Goal: Task Accomplishment & Management: Manage account settings

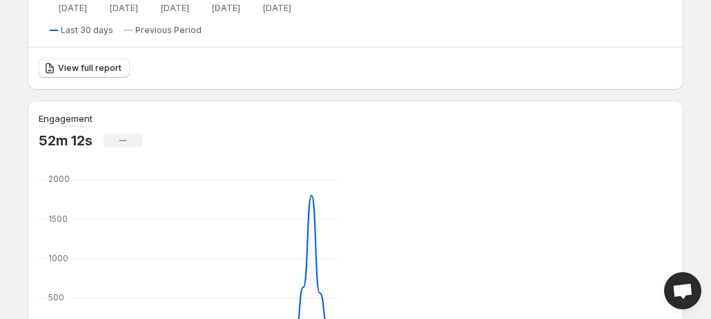
scroll to position [468, 0]
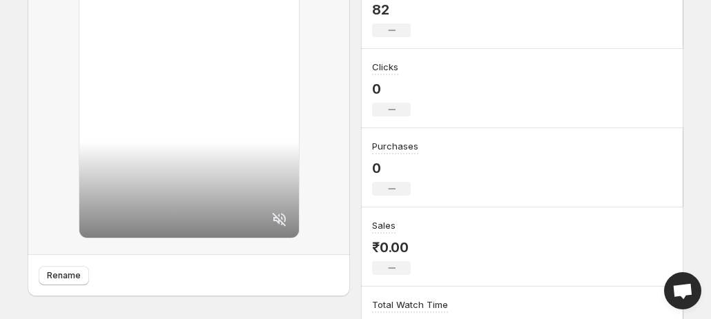
scroll to position [237, 0]
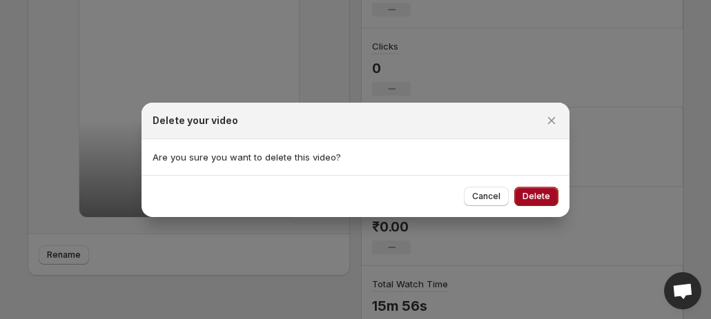
click at [534, 198] on span "Delete" at bounding box center [536, 196] width 28 height 11
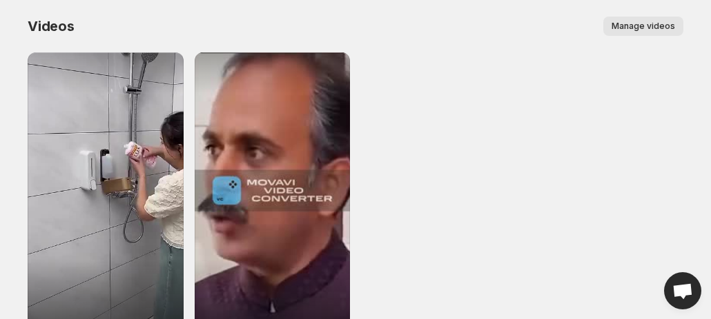
click at [633, 35] on button "Manage videos" at bounding box center [643, 26] width 80 height 19
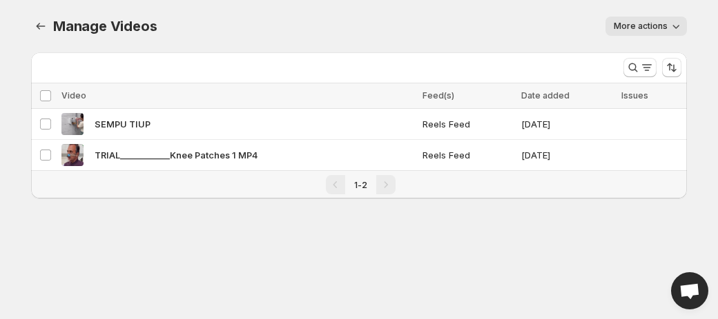
click at [638, 26] on span "More actions" at bounding box center [640, 26] width 54 height 11
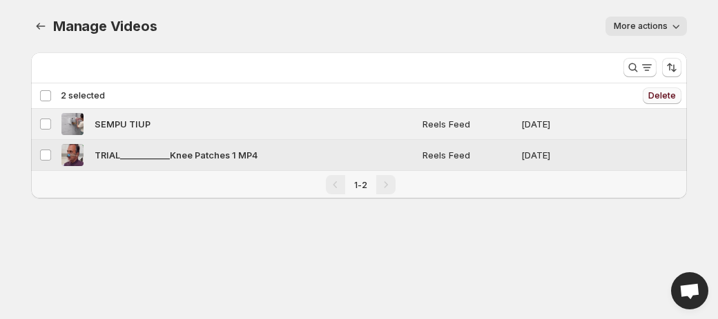
click at [673, 92] on span "Delete" at bounding box center [662, 95] width 28 height 11
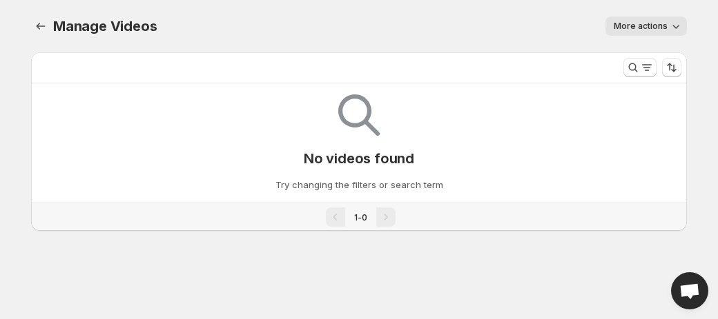
click at [395, 177] on div "No videos found Try changing the filters or search term" at bounding box center [358, 137] width 633 height 108
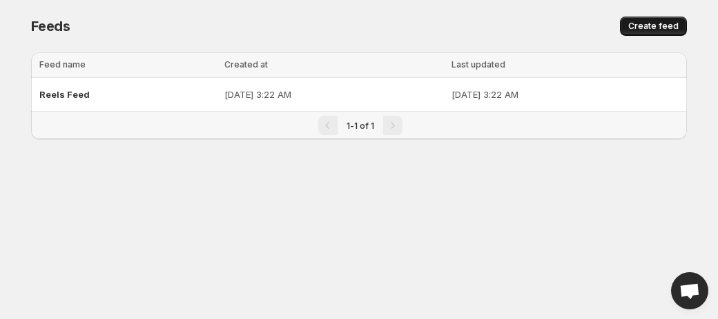
click at [649, 30] on span "Create feed" at bounding box center [653, 26] width 50 height 11
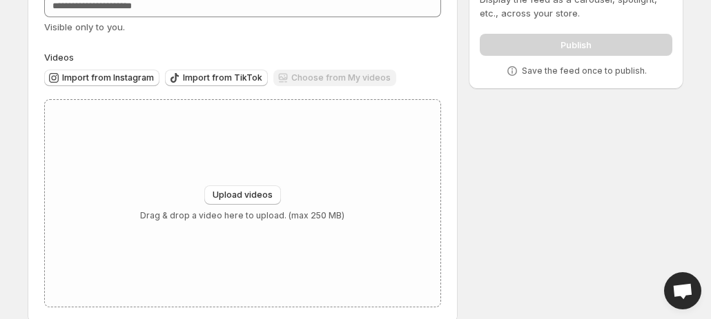
scroll to position [112, 0]
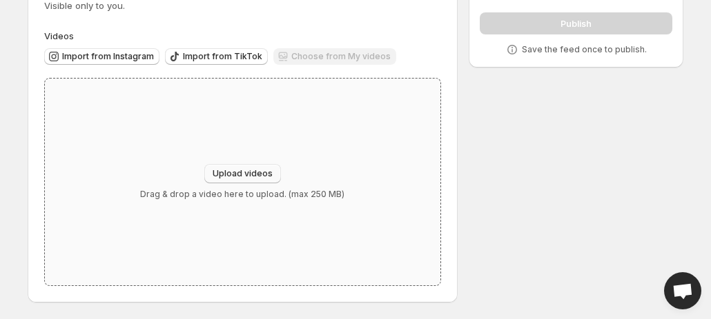
click at [232, 176] on span "Upload videos" at bounding box center [243, 173] width 60 height 11
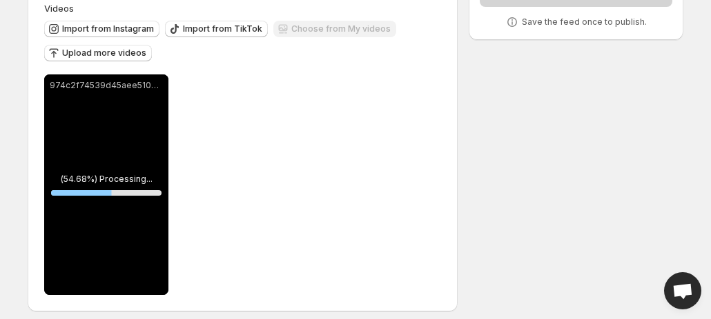
scroll to position [148, 0]
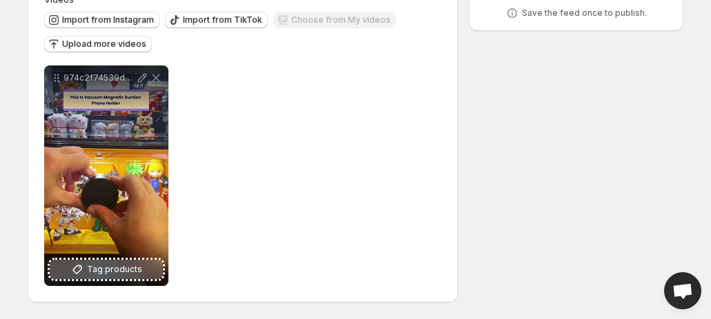
click at [75, 264] on icon at bounding box center [77, 270] width 14 height 14
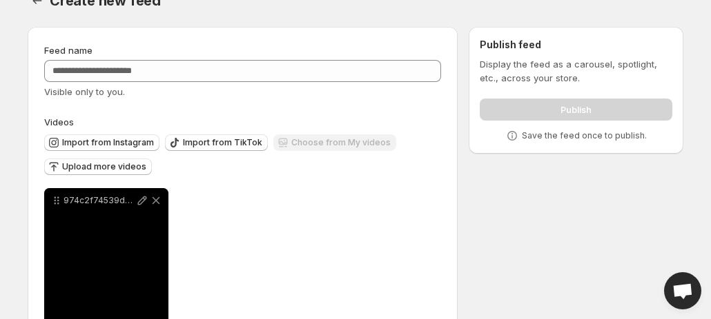
scroll to position [24, 0]
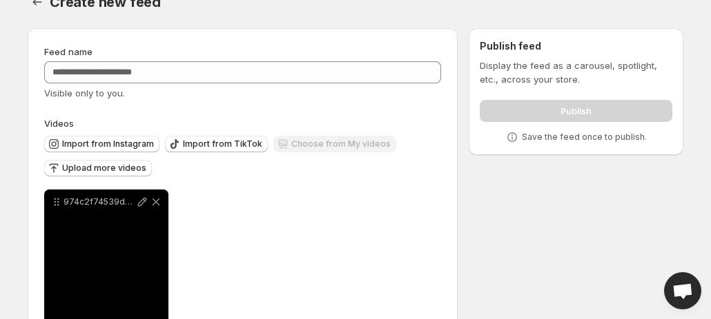
click at [609, 115] on div "Publish" at bounding box center [576, 109] width 192 height 28
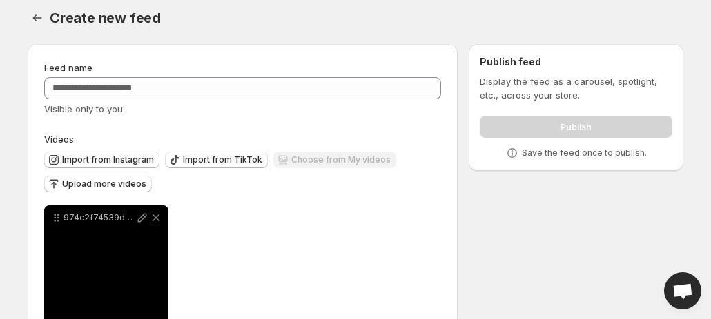
scroll to position [7, 0]
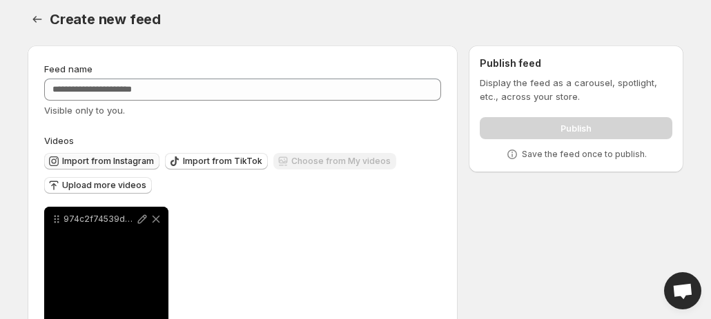
click at [142, 168] on button "Import from Instagram" at bounding box center [101, 161] width 115 height 17
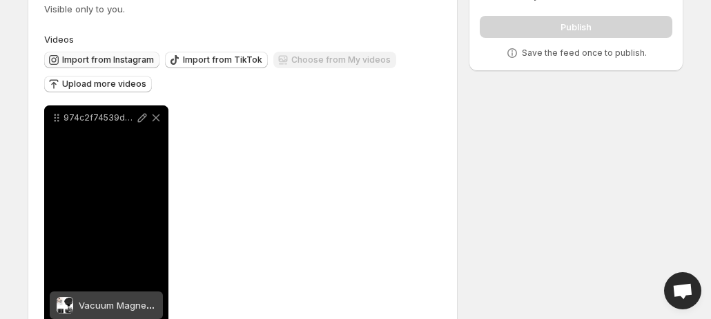
scroll to position [148, 0]
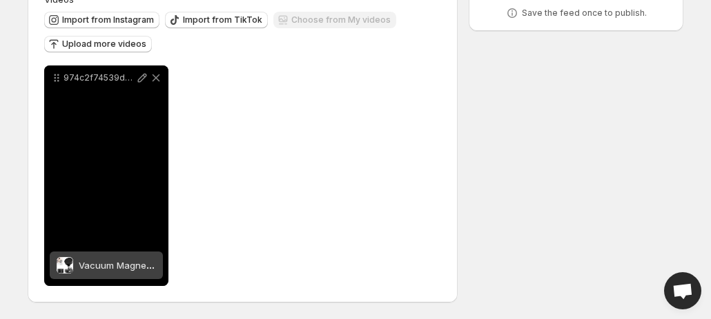
click at [522, 218] on div "**********" at bounding box center [350, 106] width 666 height 426
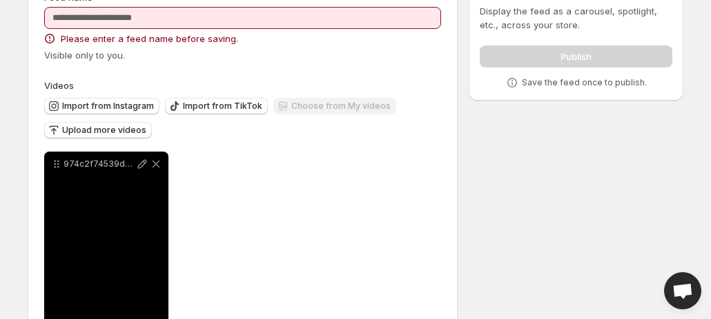
scroll to position [0, 0]
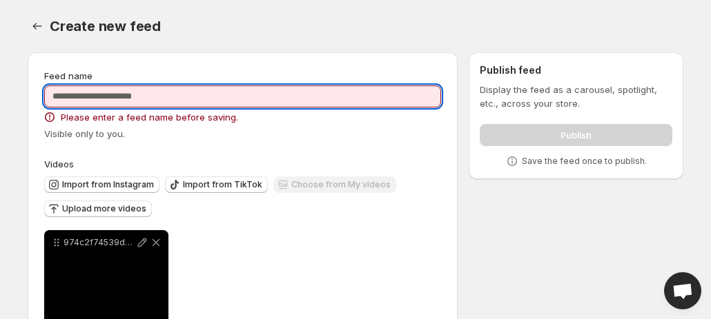
click at [251, 98] on input "Feed name" at bounding box center [242, 97] width 397 height 22
click at [122, 94] on input "Feed name" at bounding box center [242, 97] width 397 height 22
paste input "**********"
type input "**********"
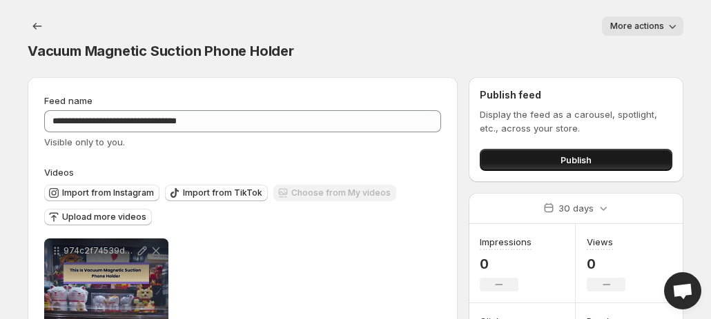
click at [580, 153] on span "Publish" at bounding box center [575, 160] width 31 height 14
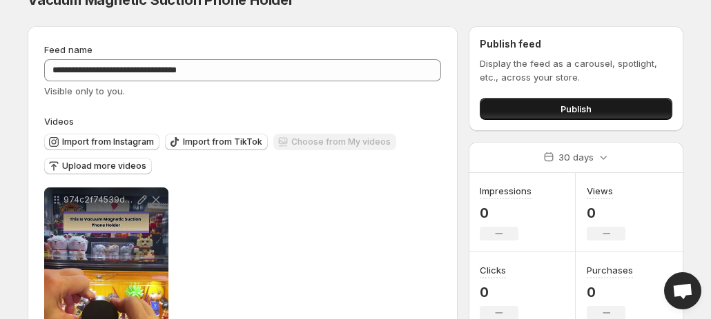
scroll to position [38, 0]
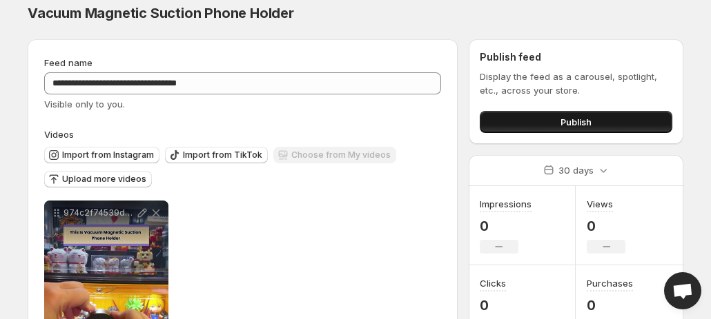
click at [620, 111] on button "Publish" at bounding box center [576, 122] width 192 height 22
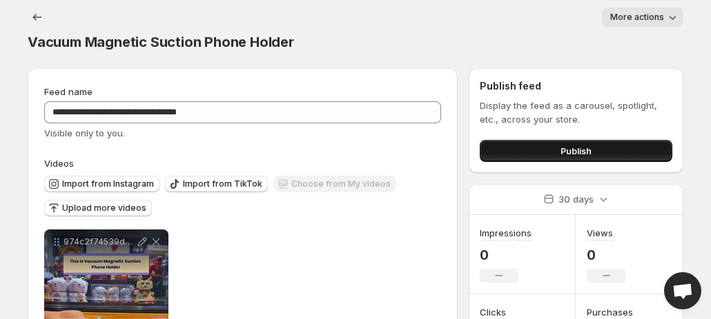
scroll to position [0, 0]
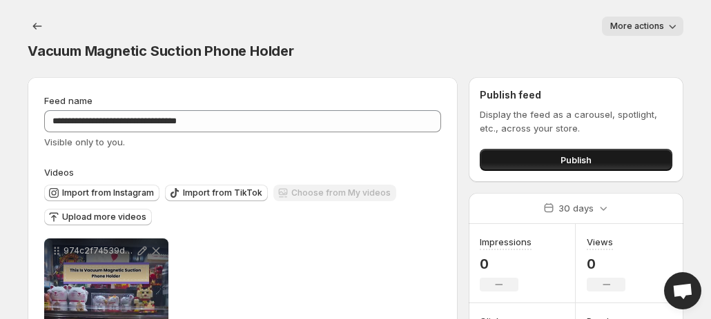
click at [566, 153] on span "Publish" at bounding box center [575, 160] width 31 height 14
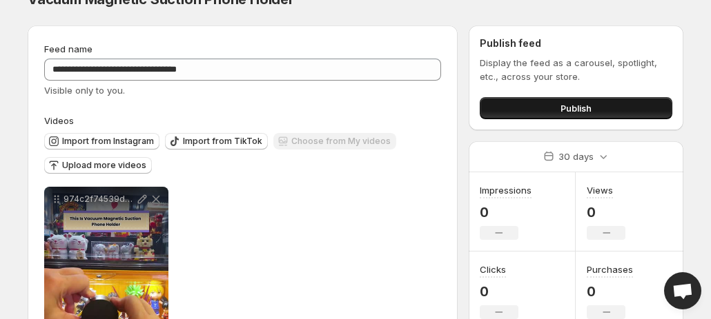
scroll to position [60, 0]
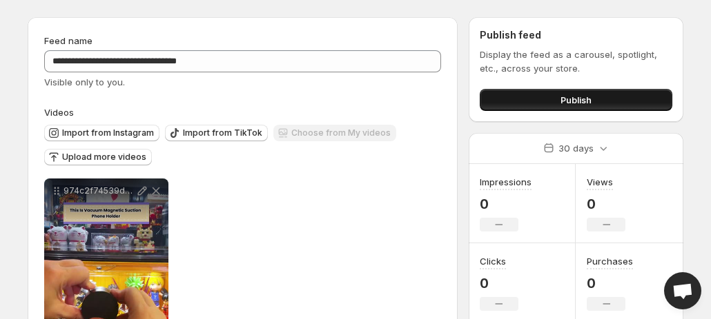
click at [585, 93] on span "Publish" at bounding box center [575, 100] width 31 height 14
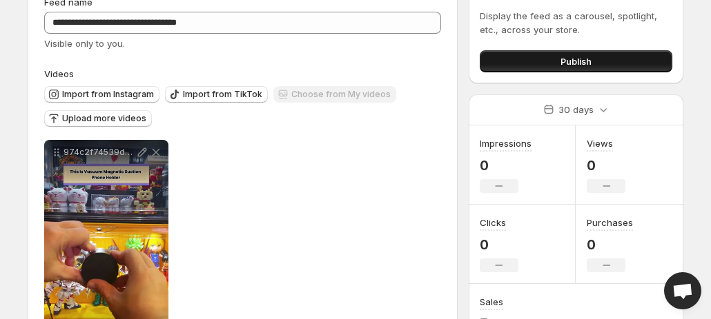
scroll to position [0, 0]
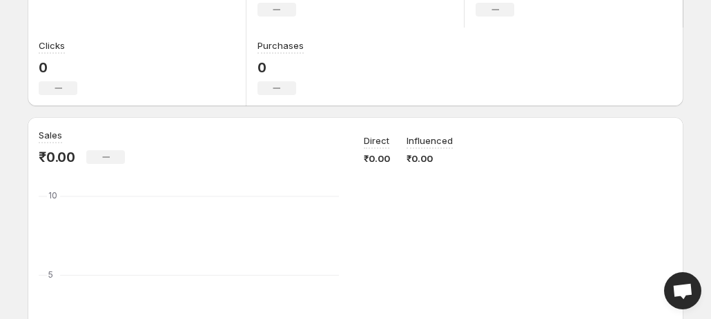
scroll to position [84, 0]
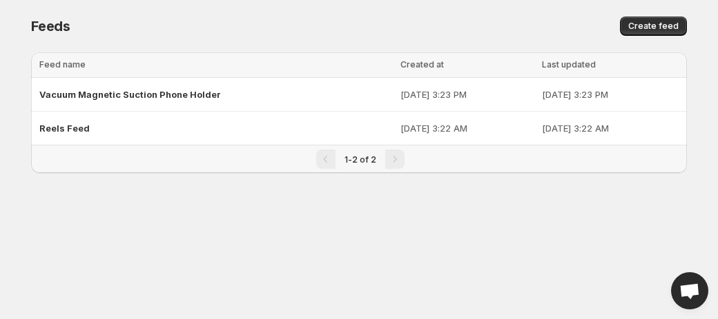
click at [172, 133] on div "Reels Feed" at bounding box center [215, 128] width 353 height 25
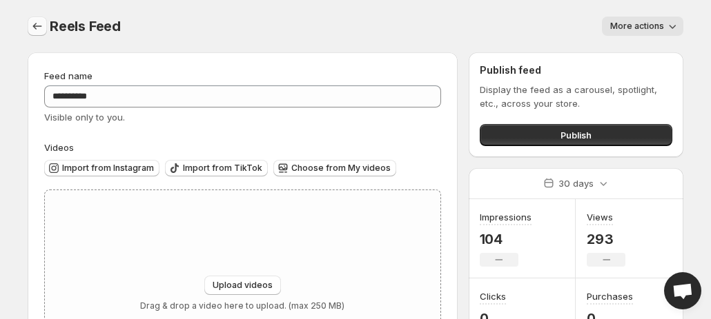
click at [40, 18] on button "Settings" at bounding box center [37, 26] width 19 height 19
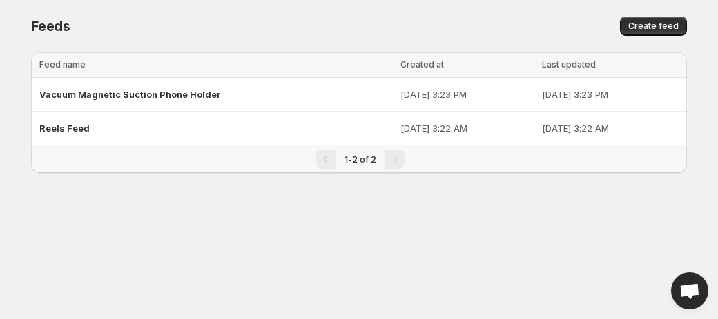
click at [246, 98] on div "Vacuum Magnetic Suction Phone Holder" at bounding box center [215, 94] width 353 height 25
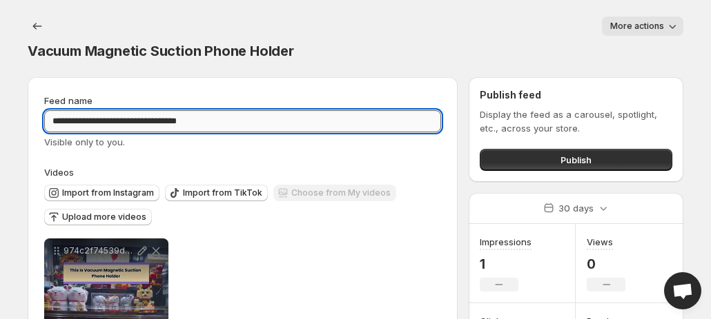
click at [241, 110] on input "**********" at bounding box center [242, 121] width 397 height 22
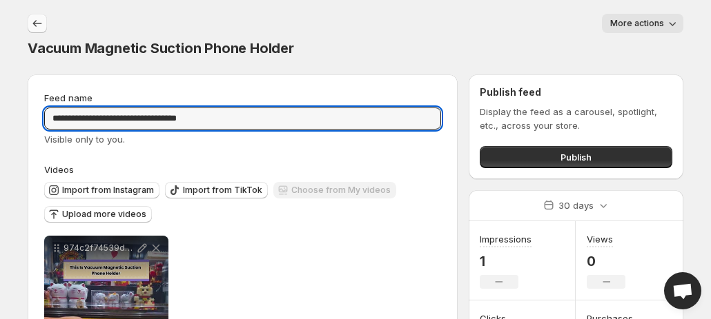
click at [46, 28] on button "Settings" at bounding box center [37, 23] width 19 height 19
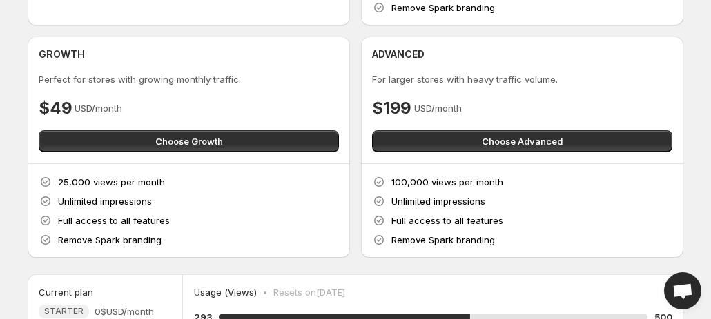
scroll to position [254, 0]
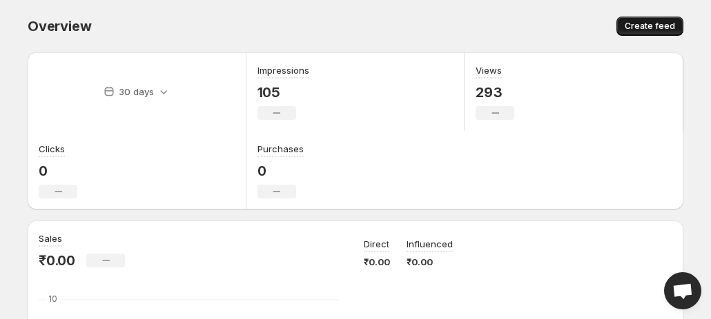
click at [660, 21] on span "Create feed" at bounding box center [649, 26] width 50 height 11
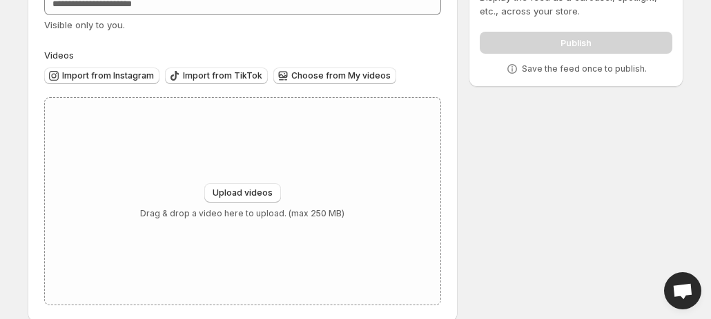
scroll to position [97, 0]
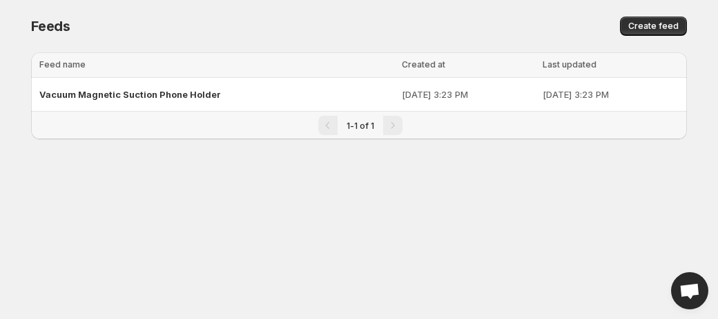
click at [86, 100] on div "Vacuum Magnetic Suction Phone Holder" at bounding box center [216, 94] width 354 height 25
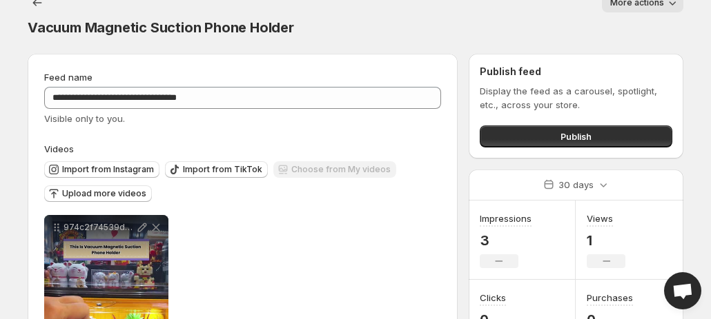
scroll to position [16, 0]
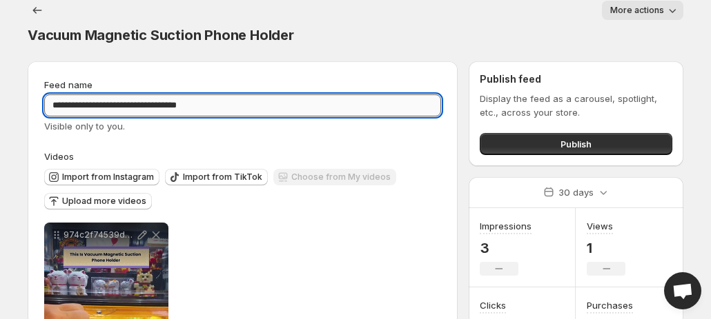
click at [264, 95] on input "**********" at bounding box center [242, 106] width 397 height 22
type input "*"
type input "**********"
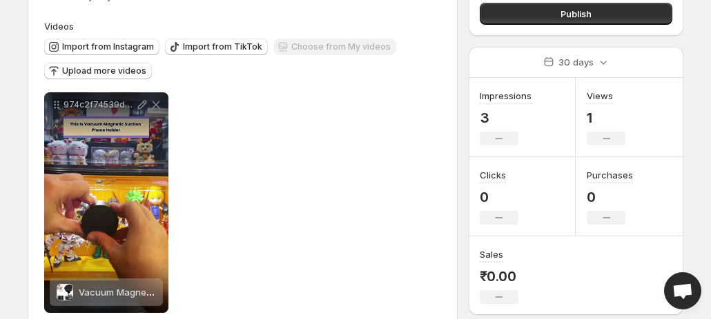
scroll to position [148, 0]
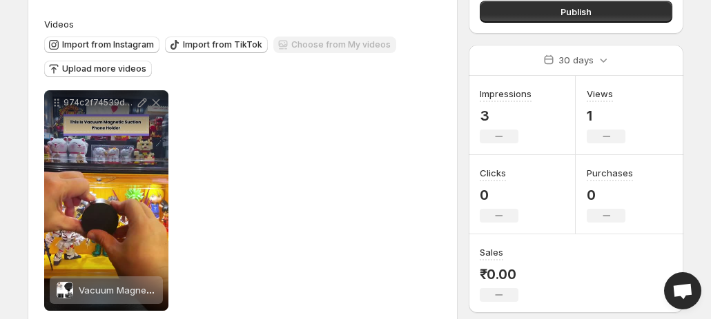
click at [81, 285] on span "Vacuum Magnetic Suction Phone Holder" at bounding box center [166, 290] width 175 height 11
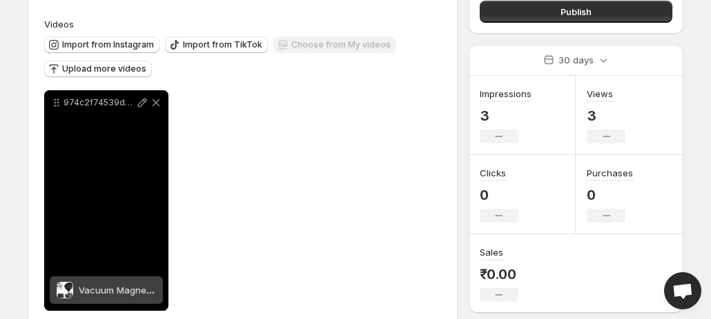
click at [110, 285] on span "Vacuum Magnetic Suction Phone Holder" at bounding box center [166, 290] width 175 height 11
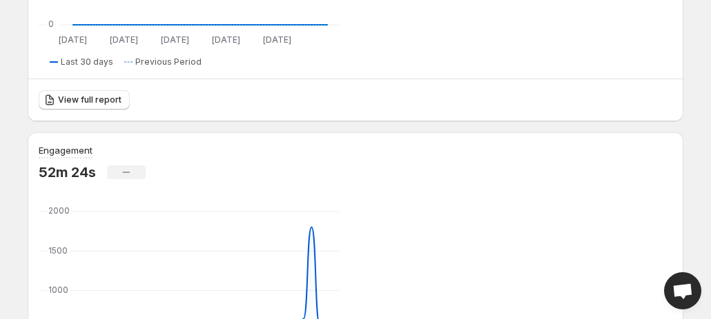
scroll to position [435, 0]
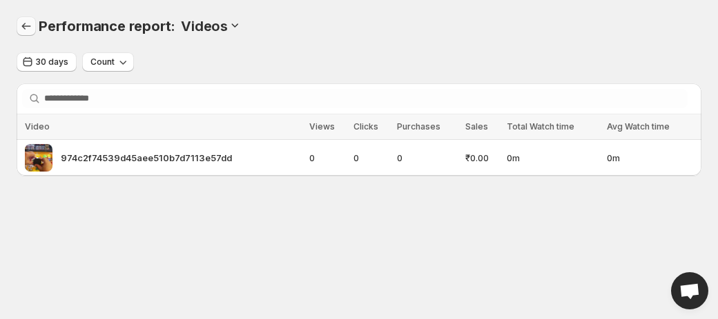
click at [29, 17] on button "Performance report" at bounding box center [26, 26] width 19 height 19
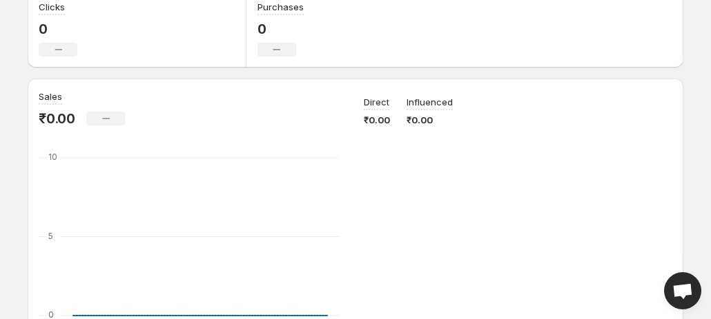
scroll to position [144, 0]
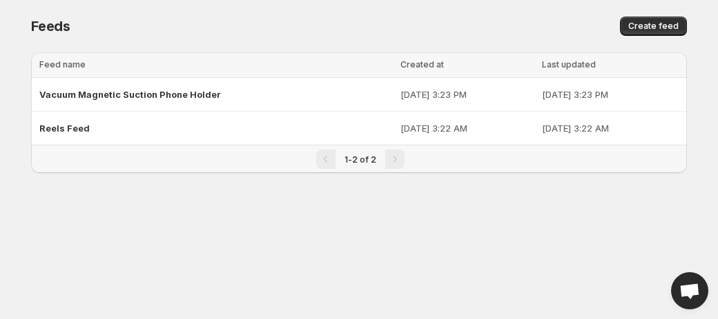
click at [346, 177] on div "Loading tables… Loading tables… Feed name Created at Last updated Select all 2 …" at bounding box center [353, 123] width 666 height 165
click at [337, 172] on div "Loading tables… Loading tables… Feed name Created at Last updated Select all 2 …" at bounding box center [353, 123] width 666 height 165
click at [391, 172] on div "1-2 of 2" at bounding box center [358, 160] width 655 height 28
click at [69, 123] on span "Reels Feed" at bounding box center [64, 128] width 50 height 11
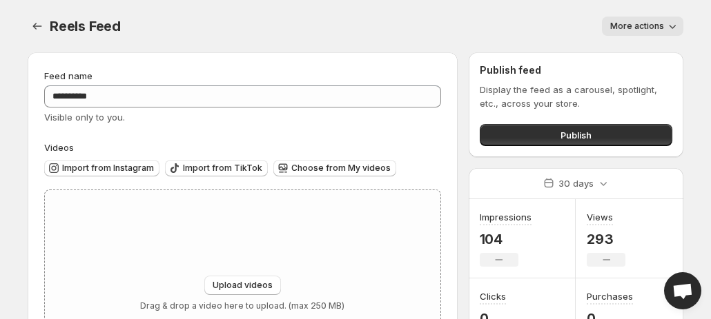
click at [672, 26] on icon "button" at bounding box center [672, 26] width 14 height 14
click at [625, 58] on span "Delete" at bounding box center [626, 55] width 28 height 11
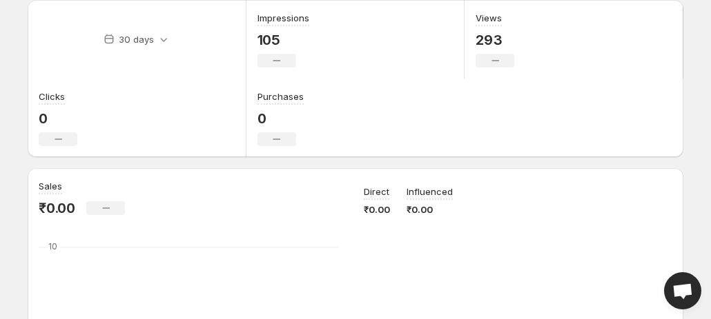
scroll to position [55, 0]
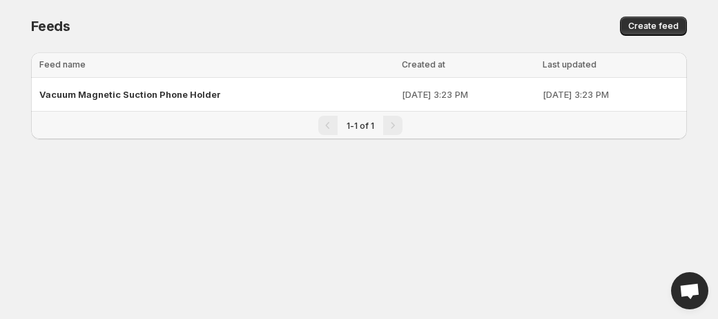
click at [62, 112] on div "1-1 of 1" at bounding box center [358, 126] width 655 height 28
click at [62, 98] on span "Vacuum Magnetic Suction Phone Holder" at bounding box center [129, 94] width 181 height 11
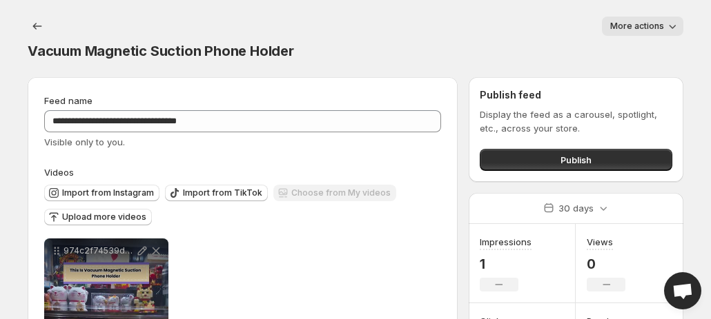
click at [672, 33] on icon "button" at bounding box center [672, 26] width 14 height 14
click at [691, 46] on div "**********" at bounding box center [355, 246] width 689 height 493
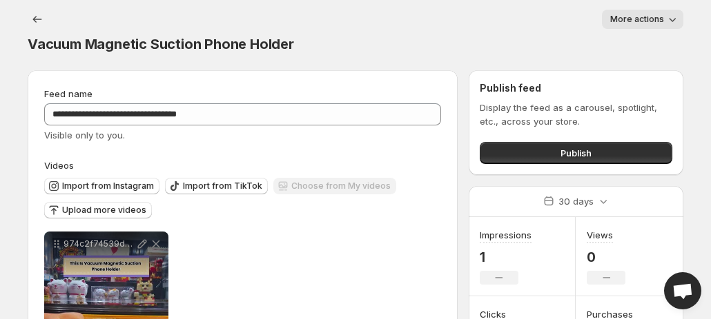
scroll to position [1, 0]
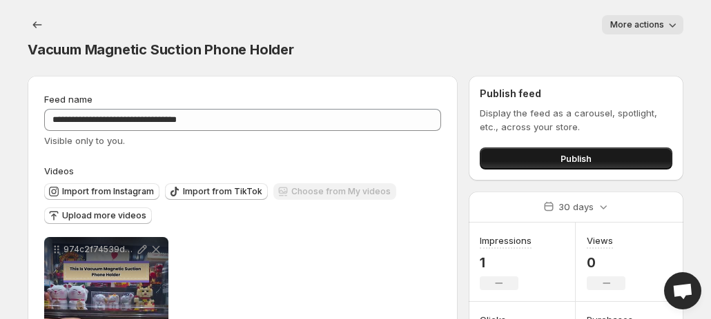
click at [576, 152] on span "Publish" at bounding box center [575, 159] width 31 height 14
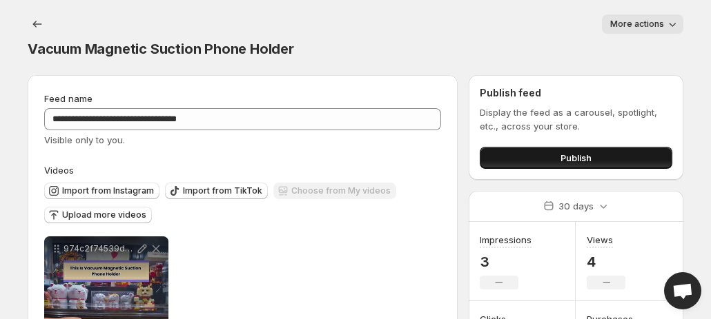
scroll to position [0, 0]
